Goal: Communication & Community: Answer question/provide support

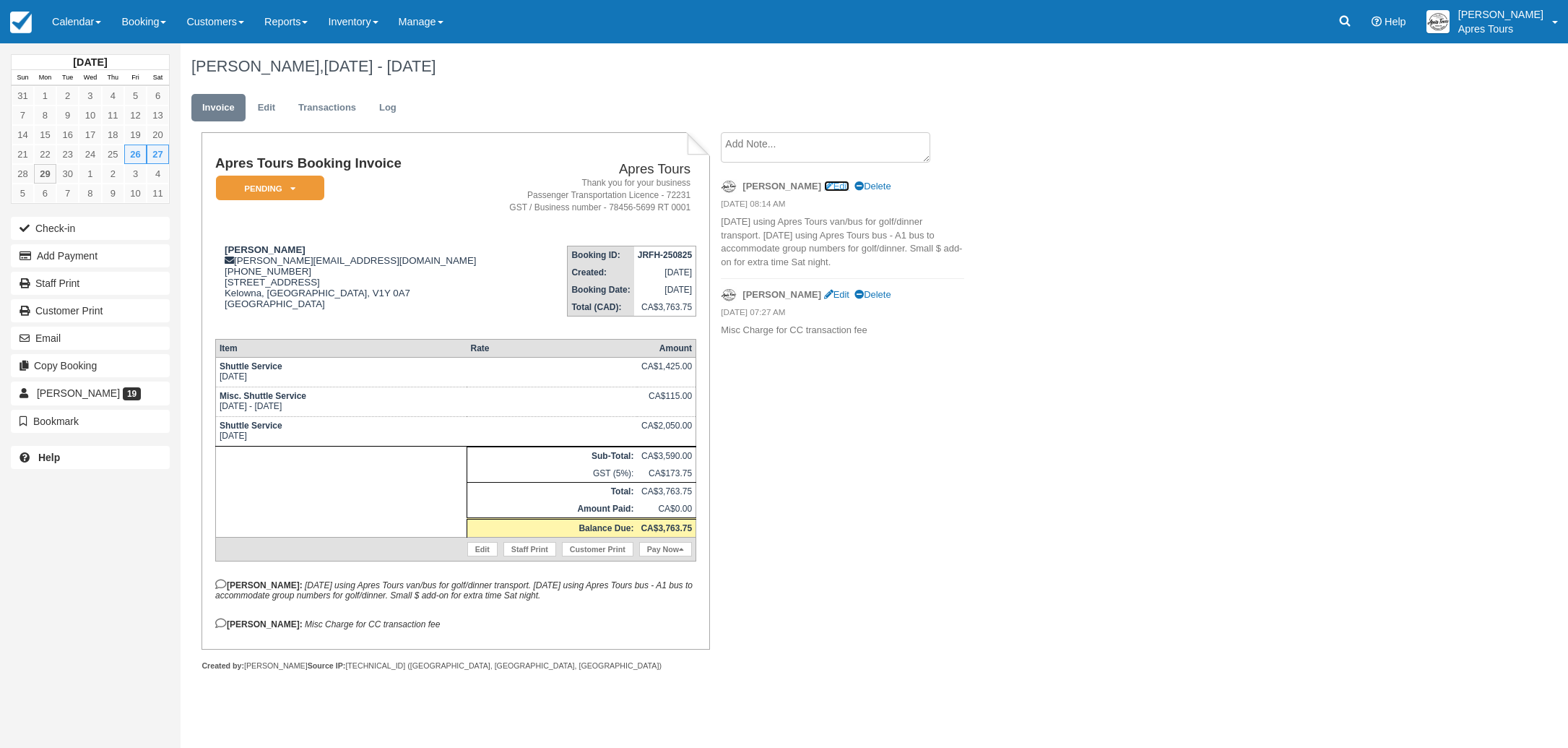
click at [824, 184] on link "Edit" at bounding box center [836, 186] width 25 height 11
type textarea "Friday using Apres Tours van/bus for golf/dinner transport. Saturday using Apre…"
checkbox input "true"
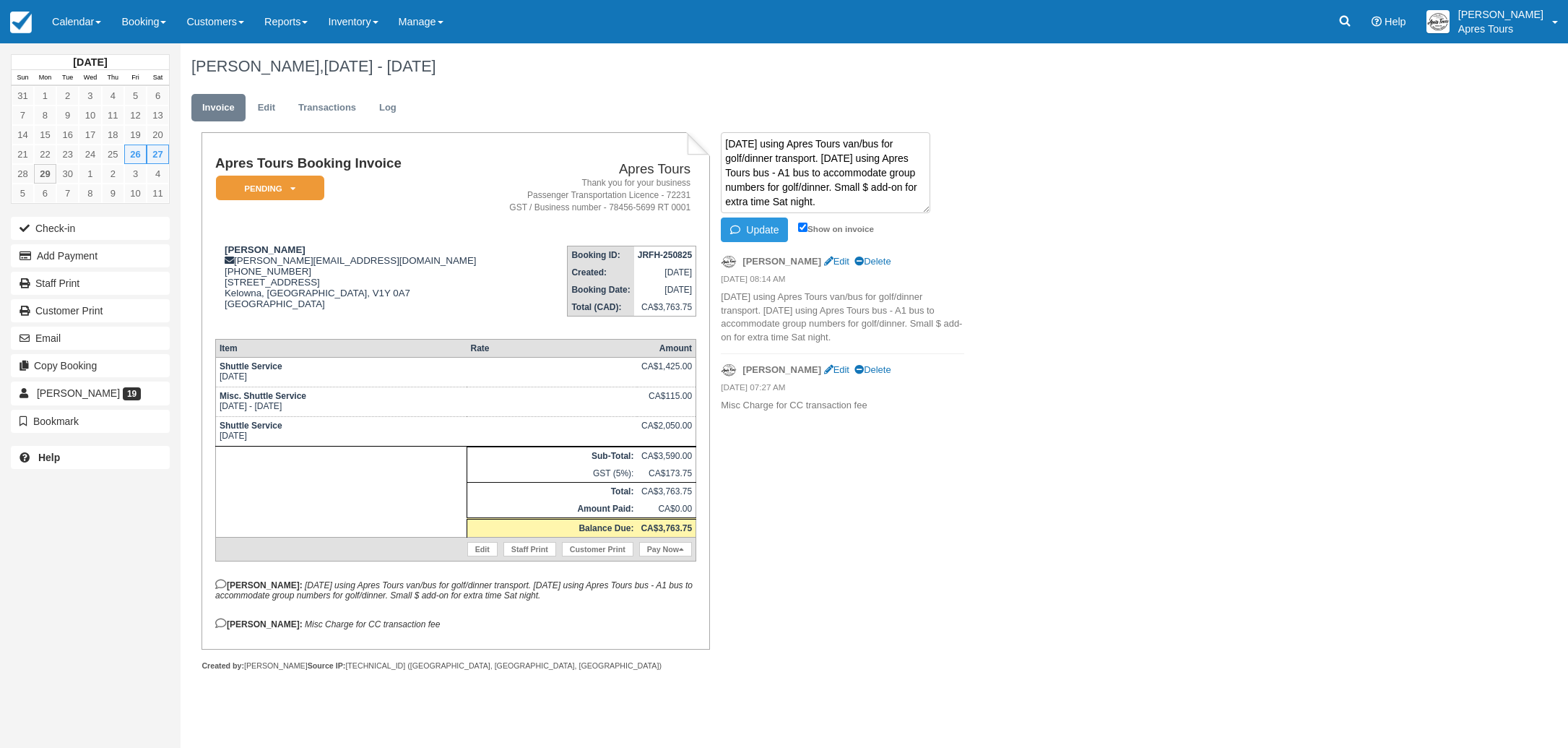
click at [821, 203] on textarea "Friday using Apres Tours van/bus for golf/dinner transport. Saturday using Apre…" at bounding box center [825, 172] width 209 height 81
type textarea "Friday using Apres Tours van/bus for golf/dinner transport. Saturday using Apre…"
click at [762, 233] on button "Update" at bounding box center [754, 229] width 67 height 24
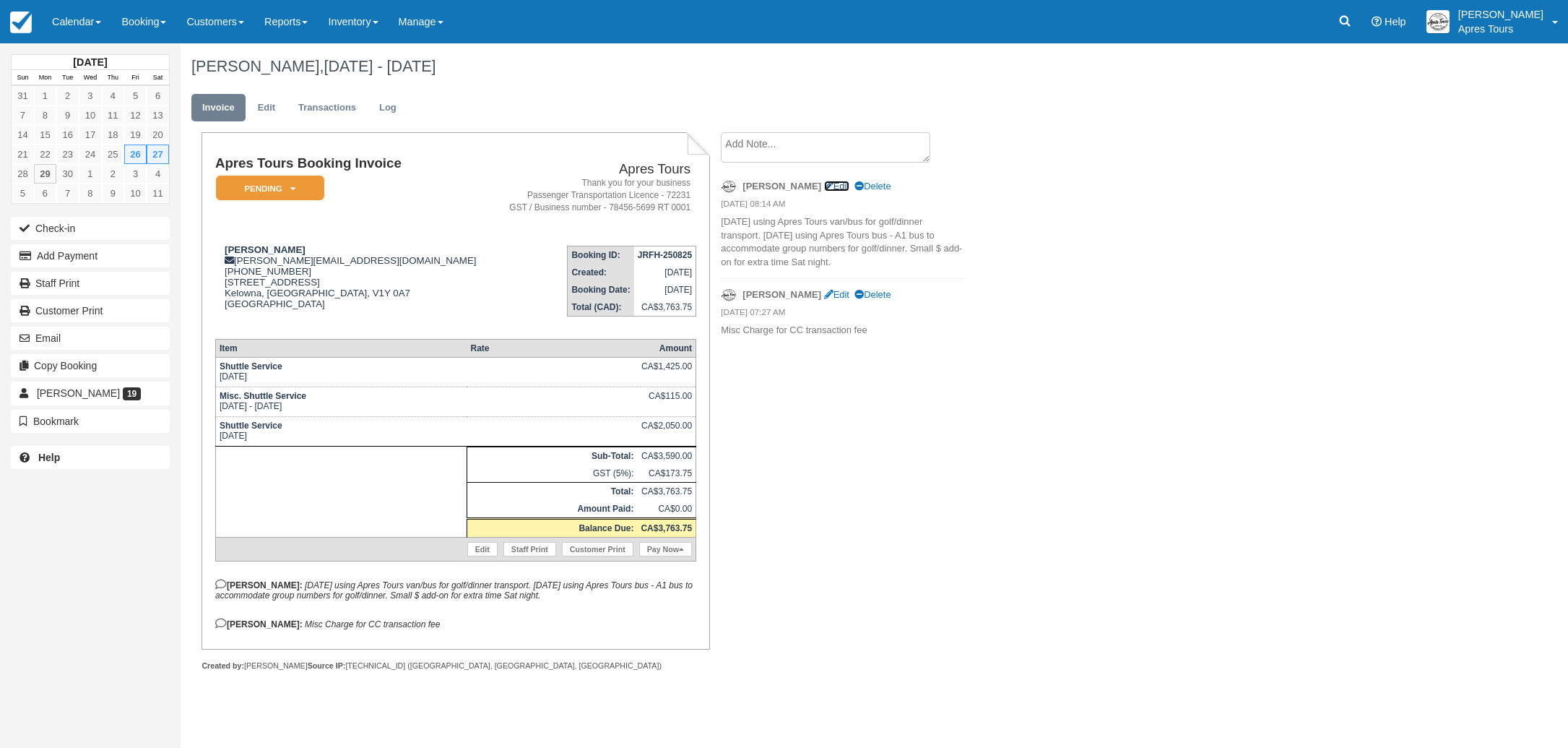
click at [824, 184] on link "Edit" at bounding box center [836, 186] width 25 height 11
type textarea "Friday using Apres Tours van/bus for golf/dinner transport. Saturday using Apre…"
checkbox input "true"
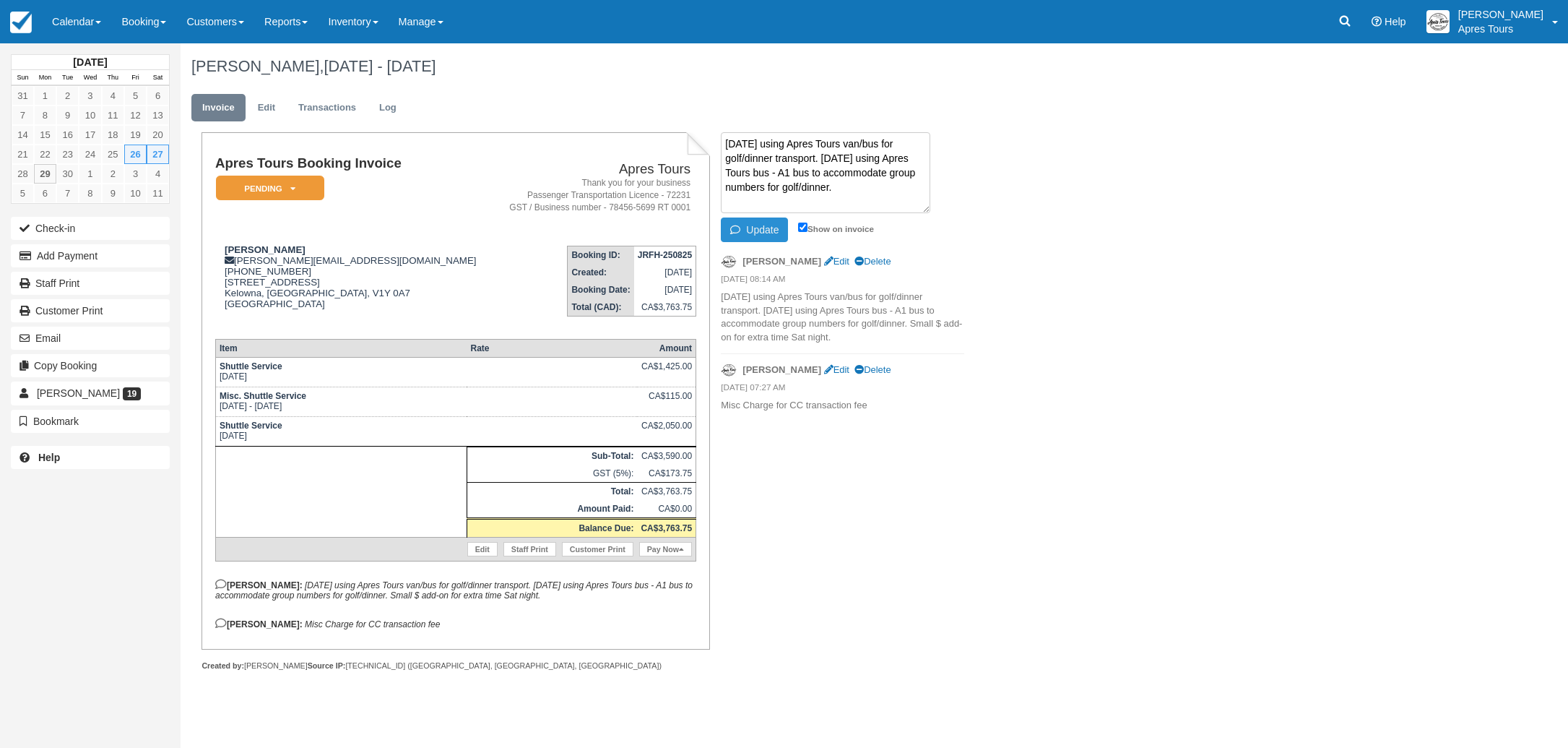
type textarea "Friday using Apres Tours van/bus for golf/dinner transport. Saturday using Apre…"
click at [758, 229] on button "Update" at bounding box center [754, 229] width 67 height 24
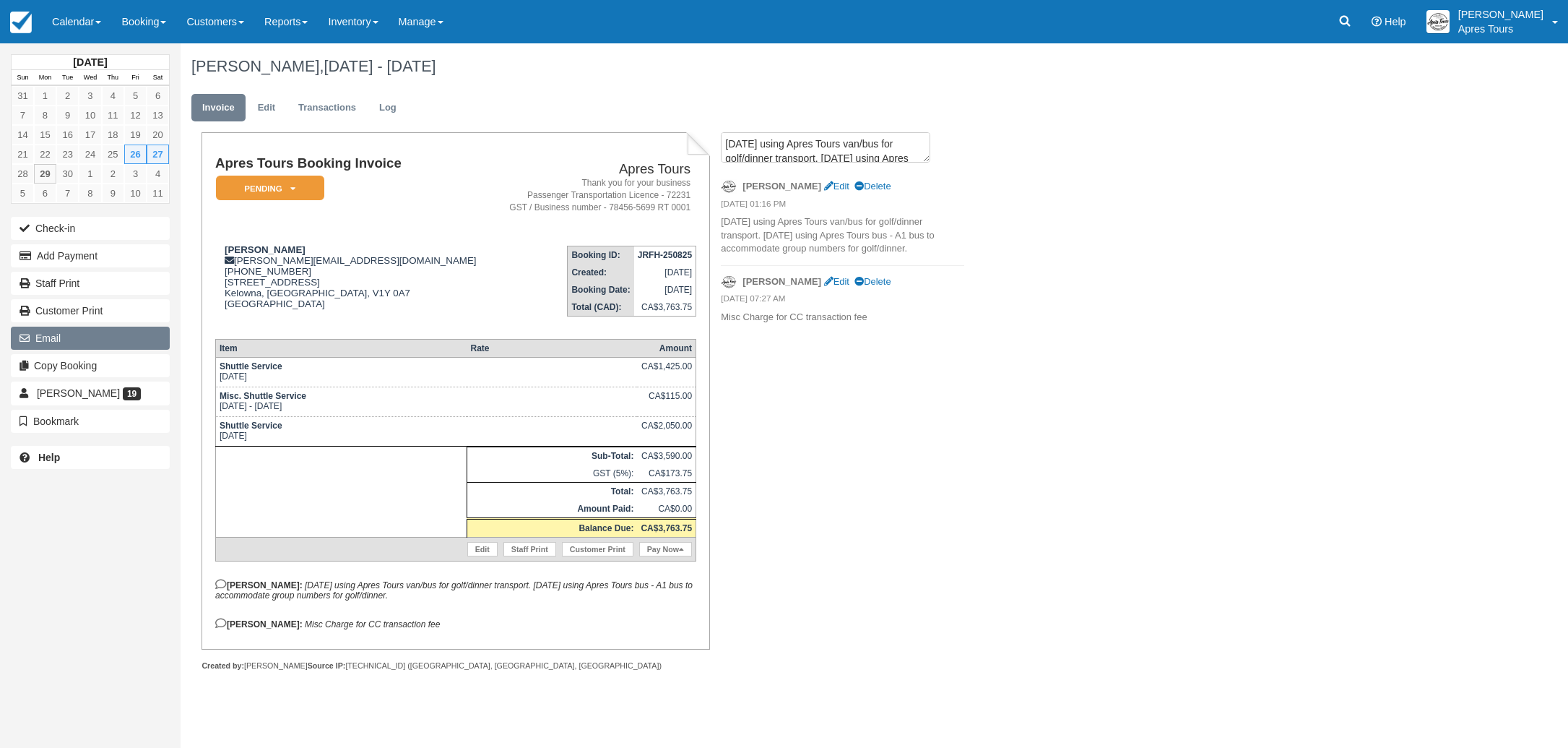
click at [45, 338] on button "Email" at bounding box center [90, 338] width 159 height 23
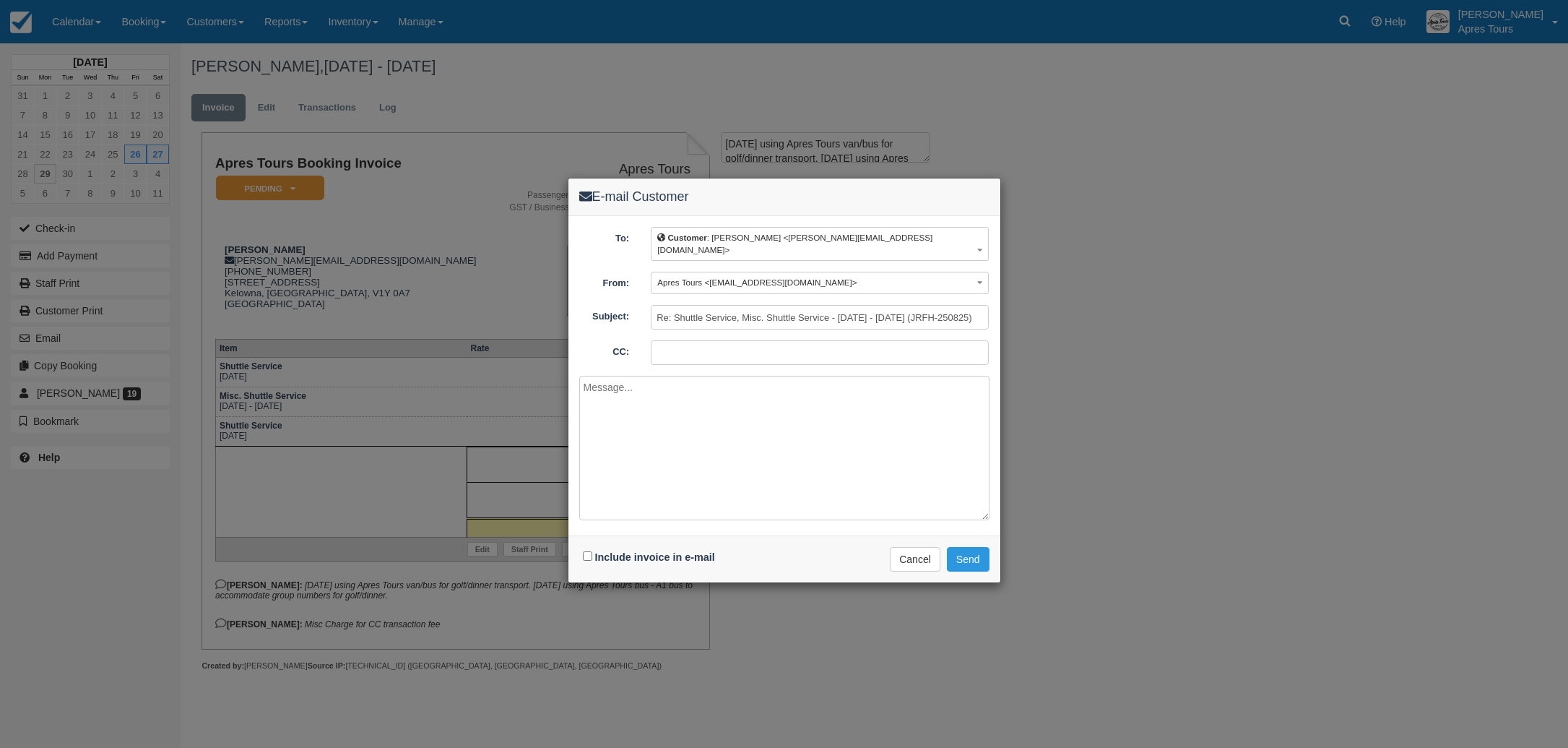
click at [705, 341] on input "CC:" at bounding box center [820, 352] width 338 height 24
type input "info@aprestours.com"
click at [586, 551] on input "Include invoice in e-mail" at bounding box center [587, 556] width 9 height 9
checkbox input "true"
click at [641, 388] on textarea at bounding box center [785, 448] width 410 height 144
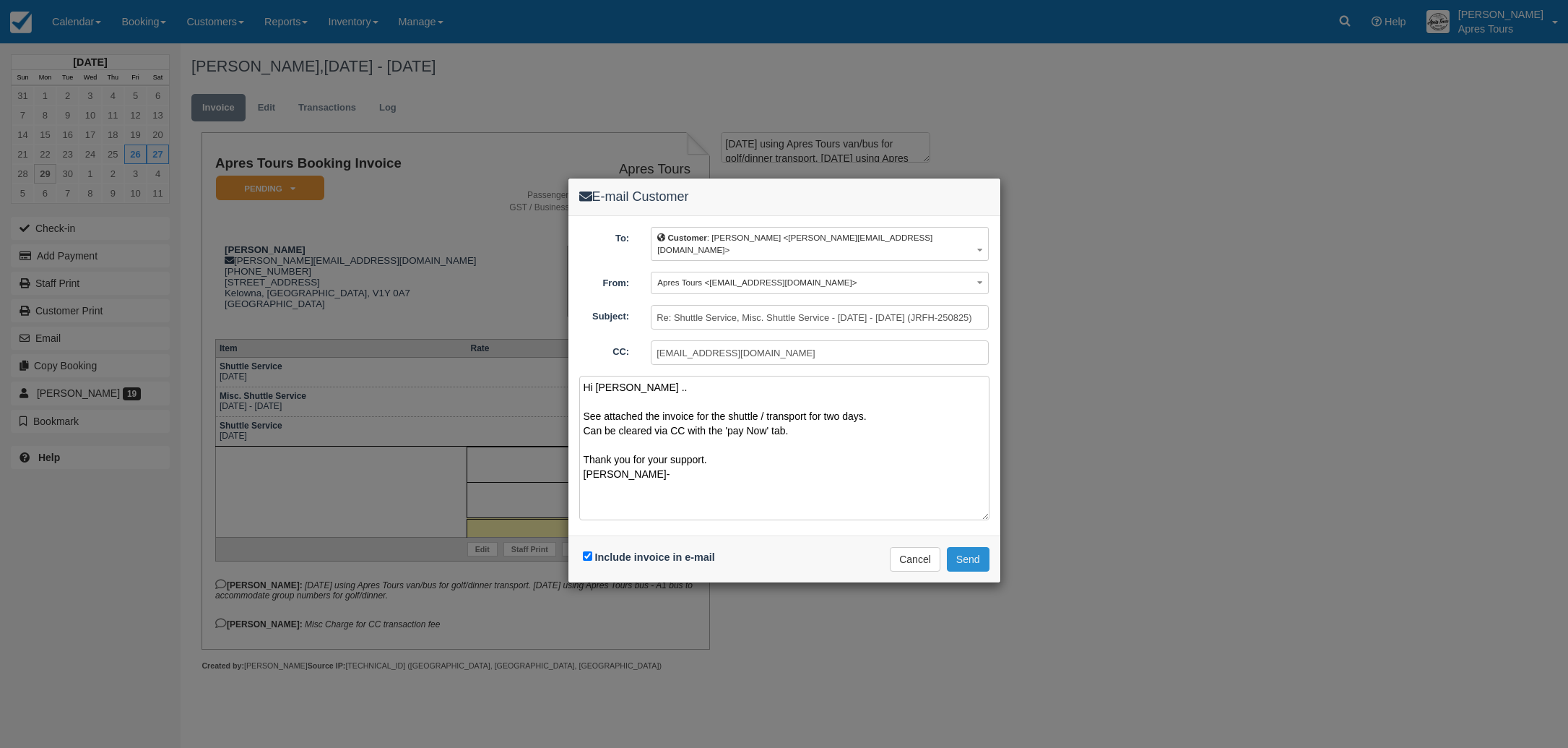
type textarea "Hi Dena .. See attached the invoice for the shuttle / transport for two days. C…"
click at [969, 549] on button "Send" at bounding box center [968, 558] width 42 height 24
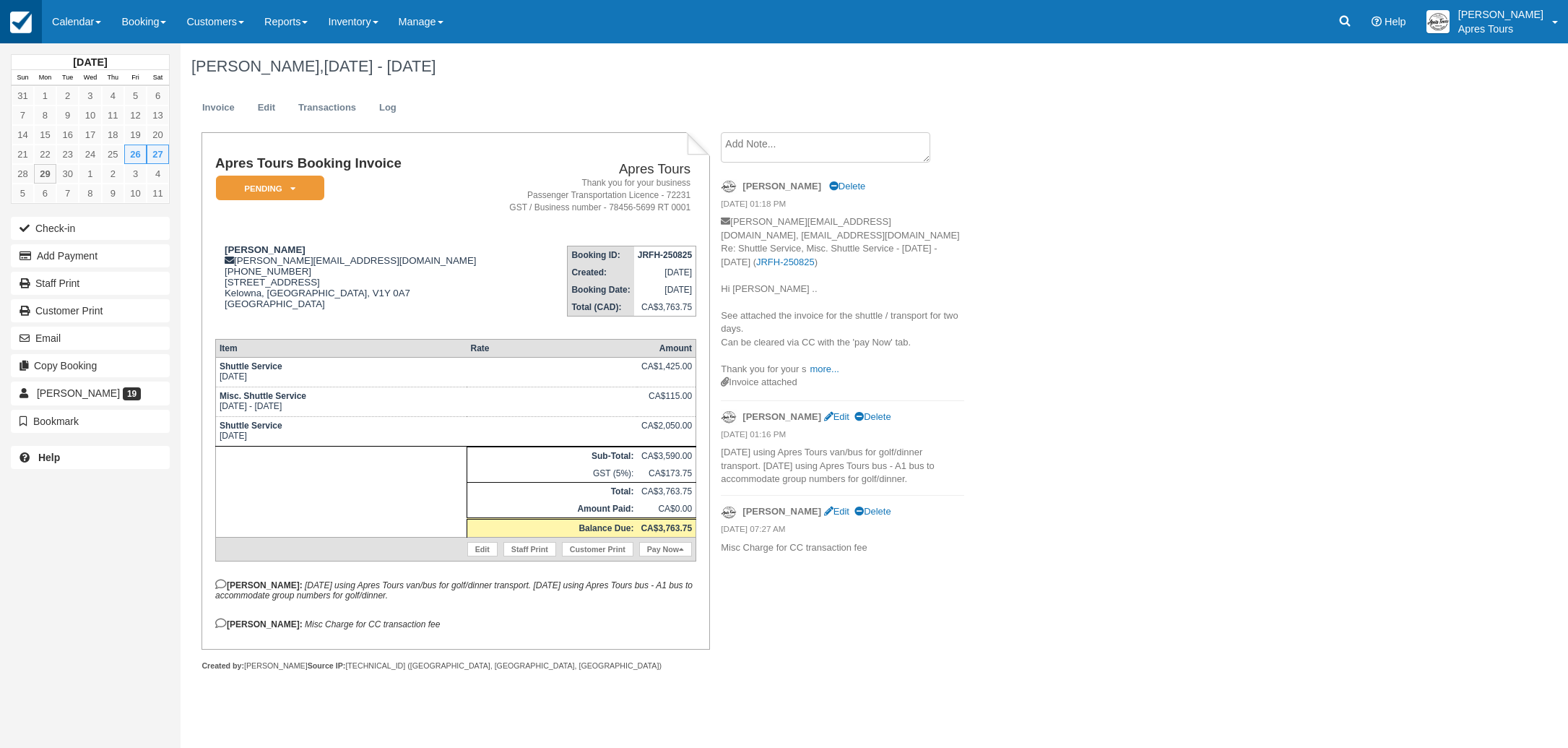
click at [12, 22] on img at bounding box center [21, 23] width 22 height 22
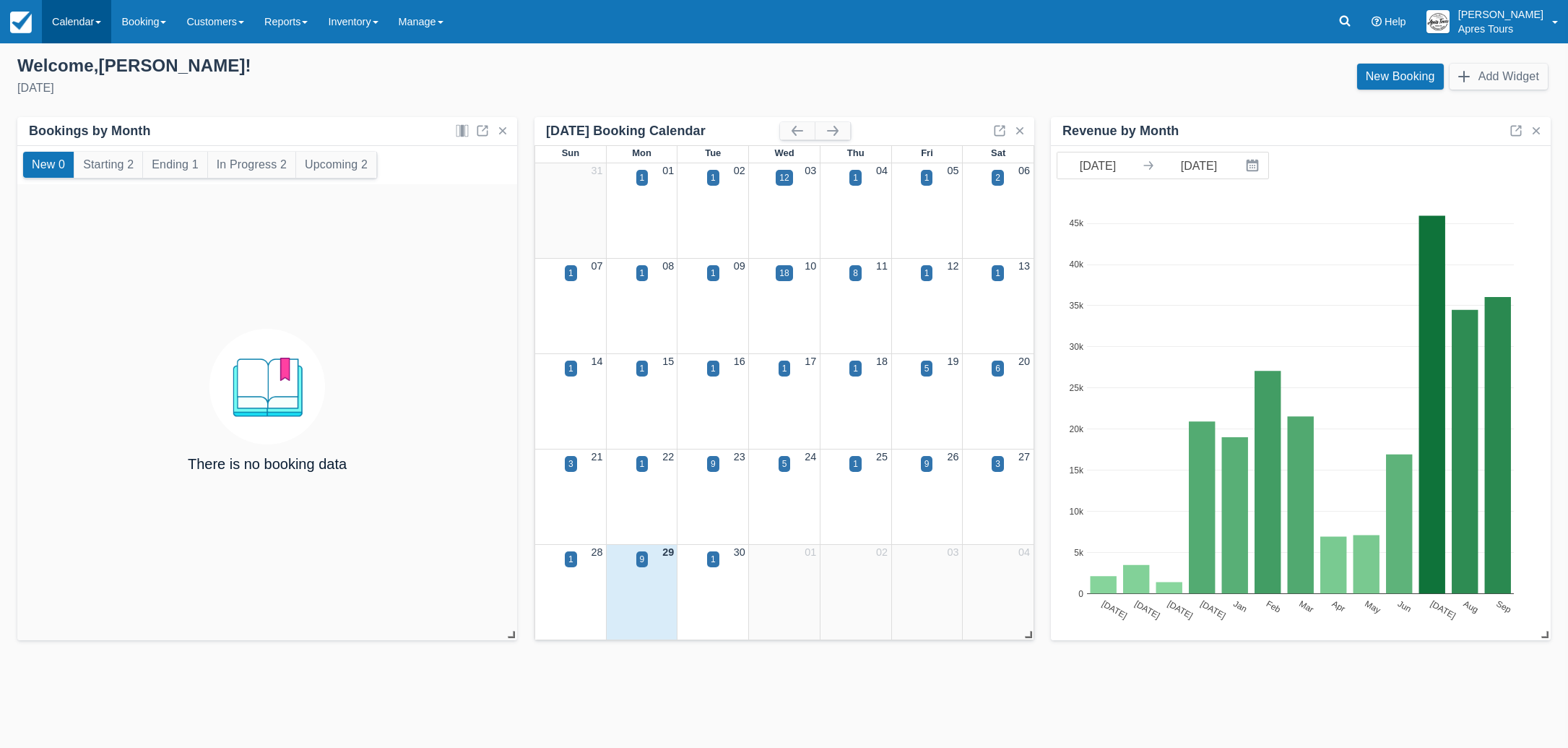
click at [73, 20] on link "Calendar" at bounding box center [76, 21] width 70 height 43
click at [65, 136] on link "Month" at bounding box center [99, 136] width 114 height 31
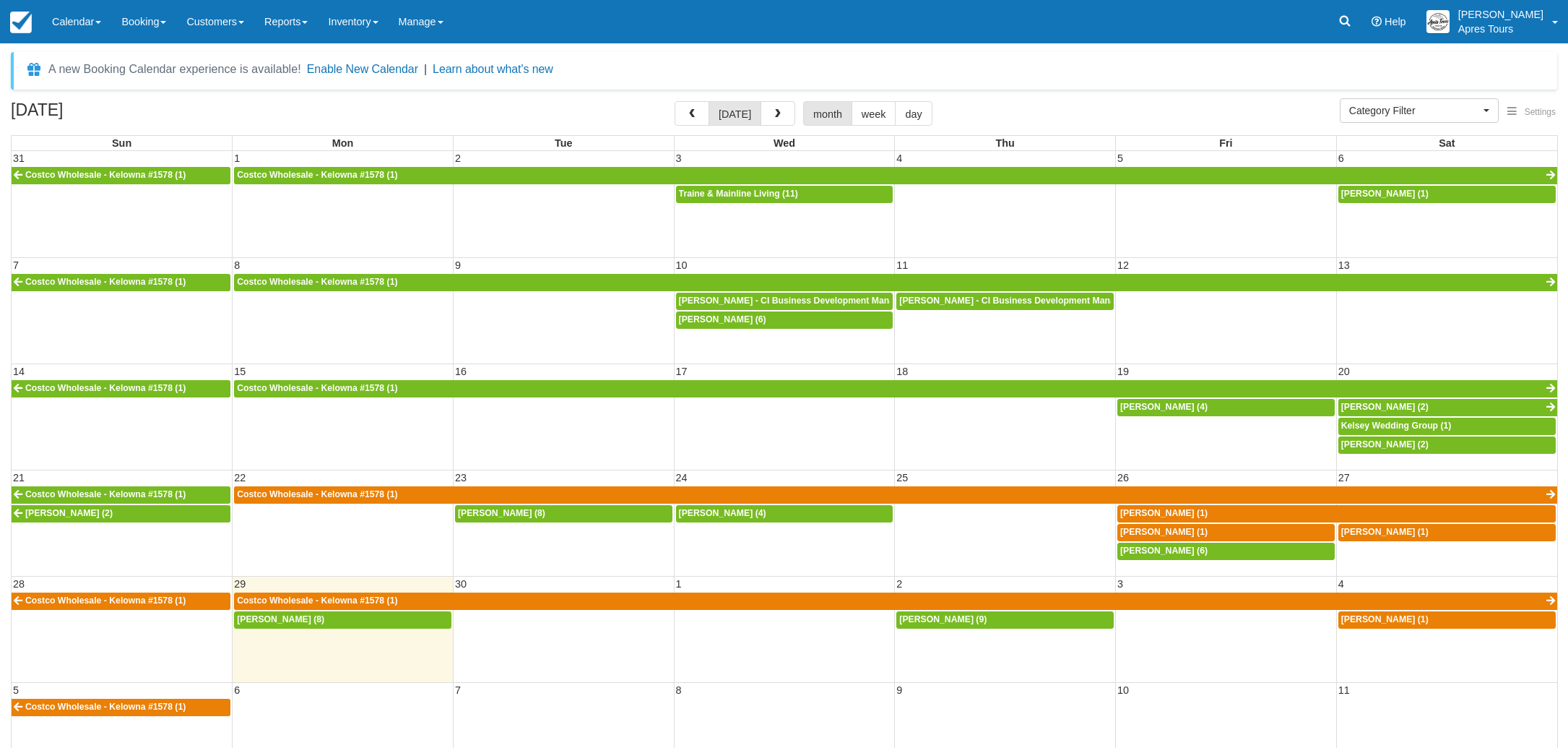
select select
